Goal: Task Accomplishment & Management: Manage account settings

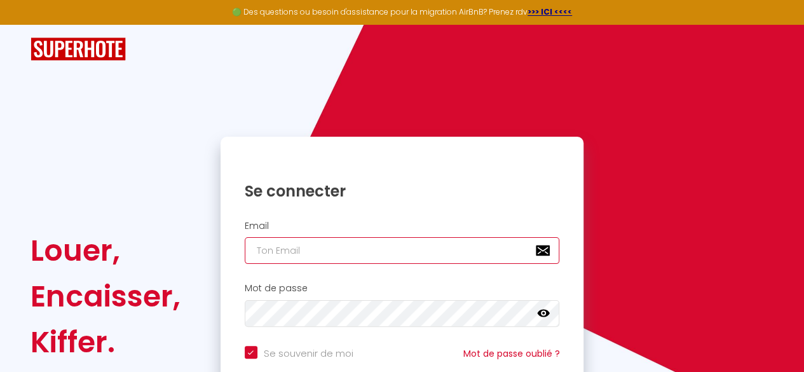
type input "[EMAIL_ADDRESS][DOMAIN_NAME]"
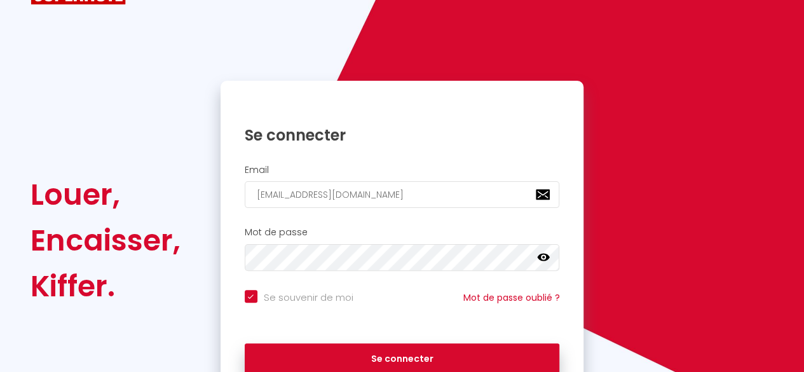
scroll to position [57, 0]
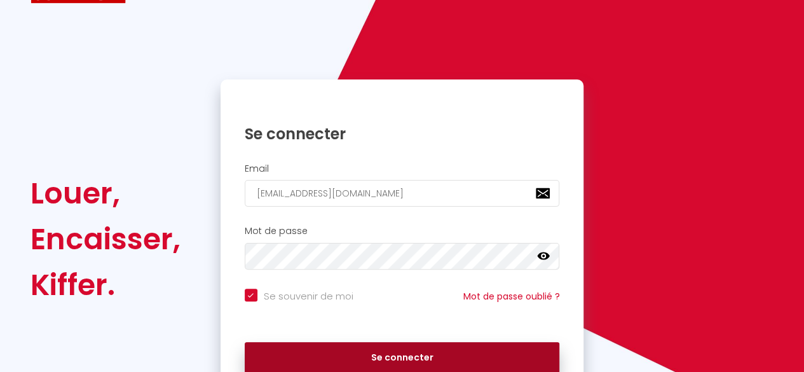
click at [420, 360] on button "Se connecter" at bounding box center [402, 358] width 315 height 32
checkbox input "true"
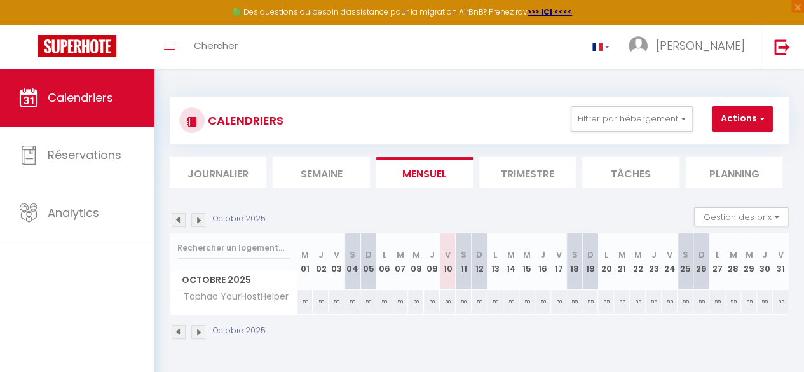
click at [535, 177] on li "Trimestre" at bounding box center [527, 172] width 97 height 31
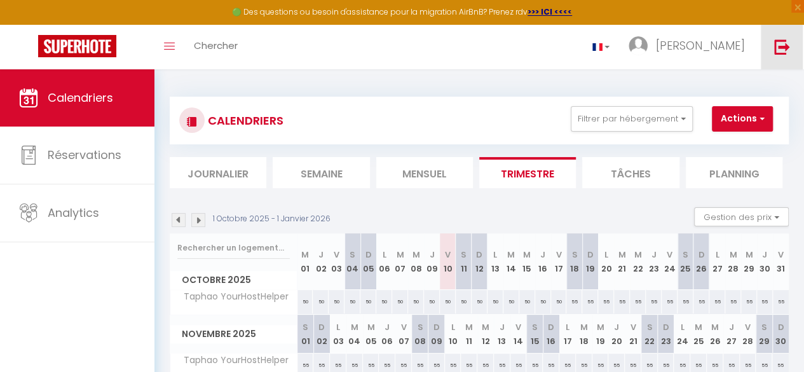
click at [784, 55] on link at bounding box center [782, 47] width 42 height 45
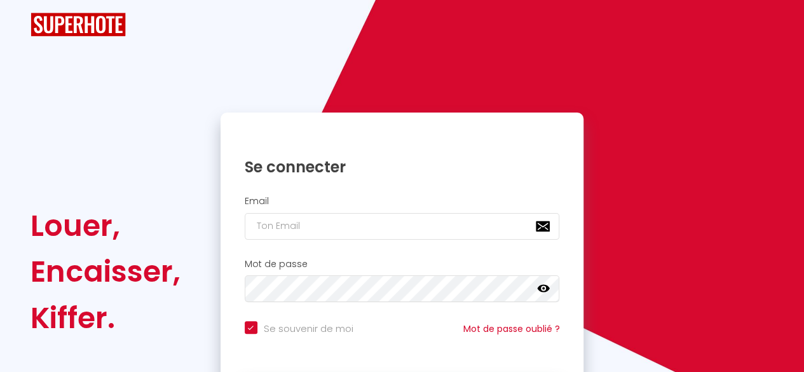
checkbox input "true"
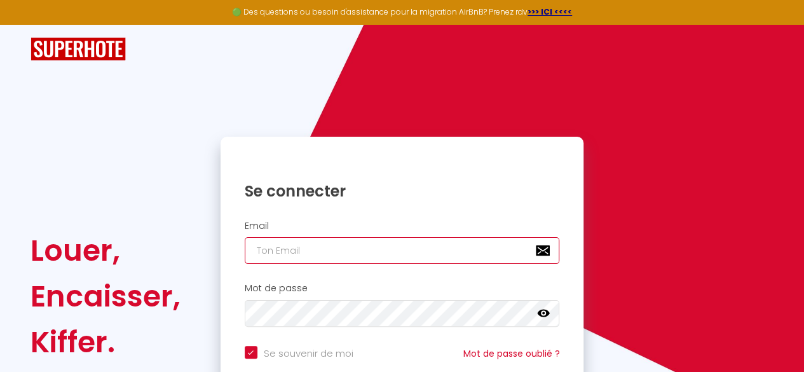
type input "[EMAIL_ADDRESS][DOMAIN_NAME]"
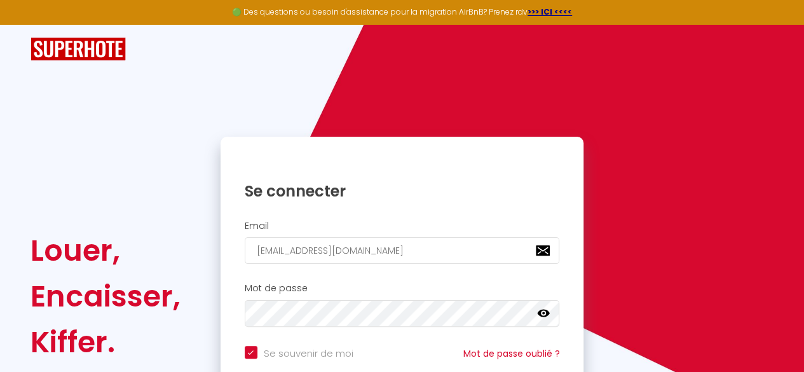
checkbox input "true"
